Goal: Transaction & Acquisition: Purchase product/service

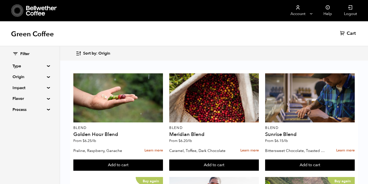
scroll to position [202, 0]
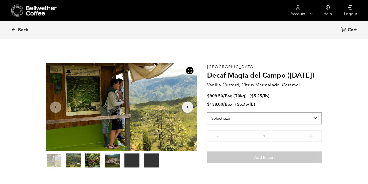
click at [235, 118] on select "Select size Bag (70kg) (154 lbs) Box (24 lbs)" at bounding box center [264, 118] width 115 height 12
select select "box"
click at [207, 112] on select "Select size Bag (70kg) (154 lbs) Box (24 lbs)" at bounding box center [264, 118] width 115 height 12
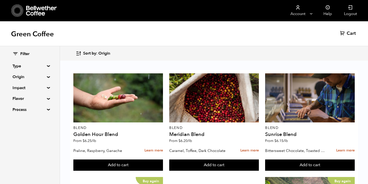
scroll to position [431, 0]
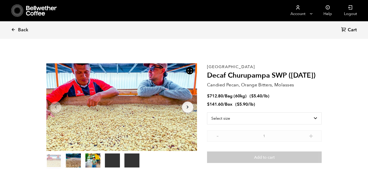
scroll to position [218, 267]
click at [296, 123] on select "Select size Bag (60kg) (132 lbs) Box (24 lbs)" at bounding box center [264, 118] width 115 height 12
select select "box"
click at [207, 112] on select "Select size Bag (60kg) (132 lbs) Box (24 lbs)" at bounding box center [264, 118] width 115 height 12
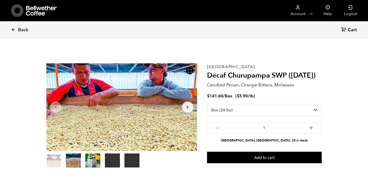
click at [193, 107] on button "Arrow Right" at bounding box center [187, 106] width 11 height 11
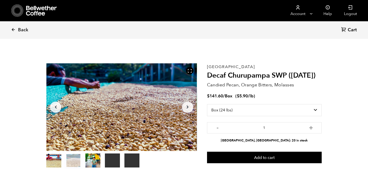
click at [193, 107] on button "Arrow Right" at bounding box center [187, 106] width 11 height 11
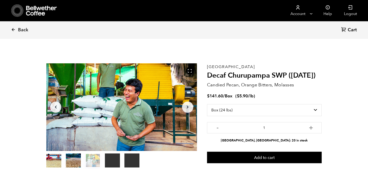
click at [117, 159] on button "item 3" at bounding box center [112, 162] width 15 height 14
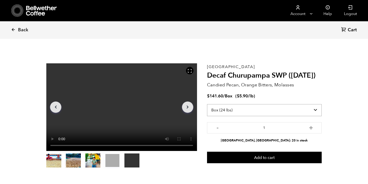
click at [318, 111] on select "Select size Bag (60kg) (132 lbs) Box (24 lbs)" at bounding box center [264, 110] width 115 height 12
click at [207, 104] on select "Select size Bag (60kg) (132 lbs) Box (24 lbs)" at bounding box center [264, 110] width 115 height 12
click at [311, 128] on button "+" at bounding box center [311, 127] width 6 height 5
type input "3"
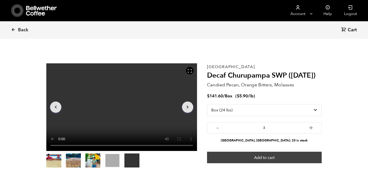
click at [297, 158] on button "Add to cart" at bounding box center [264, 158] width 115 height 12
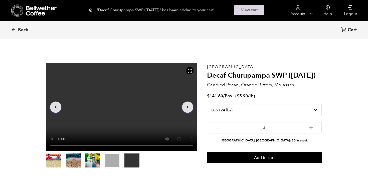
click at [244, 11] on link "View cart" at bounding box center [249, 10] width 30 height 10
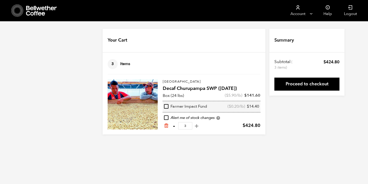
click at [173, 127] on button "-" at bounding box center [174, 125] width 6 height 5
type input "2"
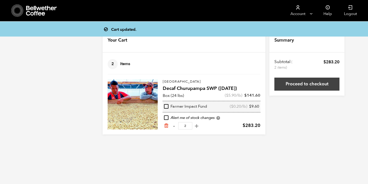
click at [317, 87] on link "Proceed to checkout" at bounding box center [307, 84] width 65 height 13
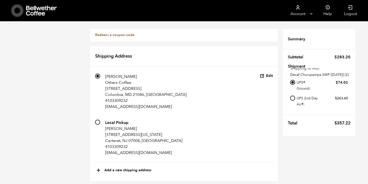
scroll to position [194, 0]
radio input "true"
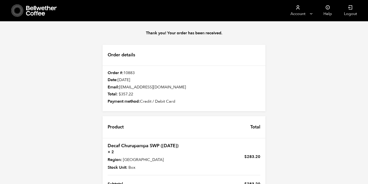
scroll to position [53, 0]
